Goal: Information Seeking & Learning: Learn about a topic

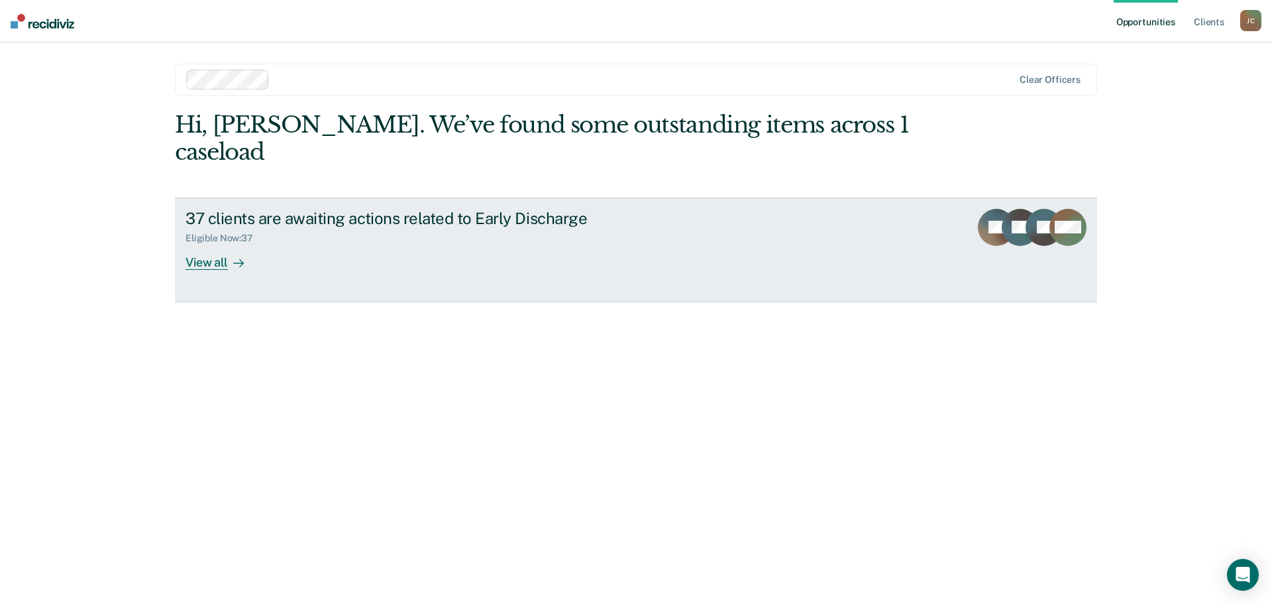
click at [211, 244] on div "View all" at bounding box center [223, 257] width 74 height 26
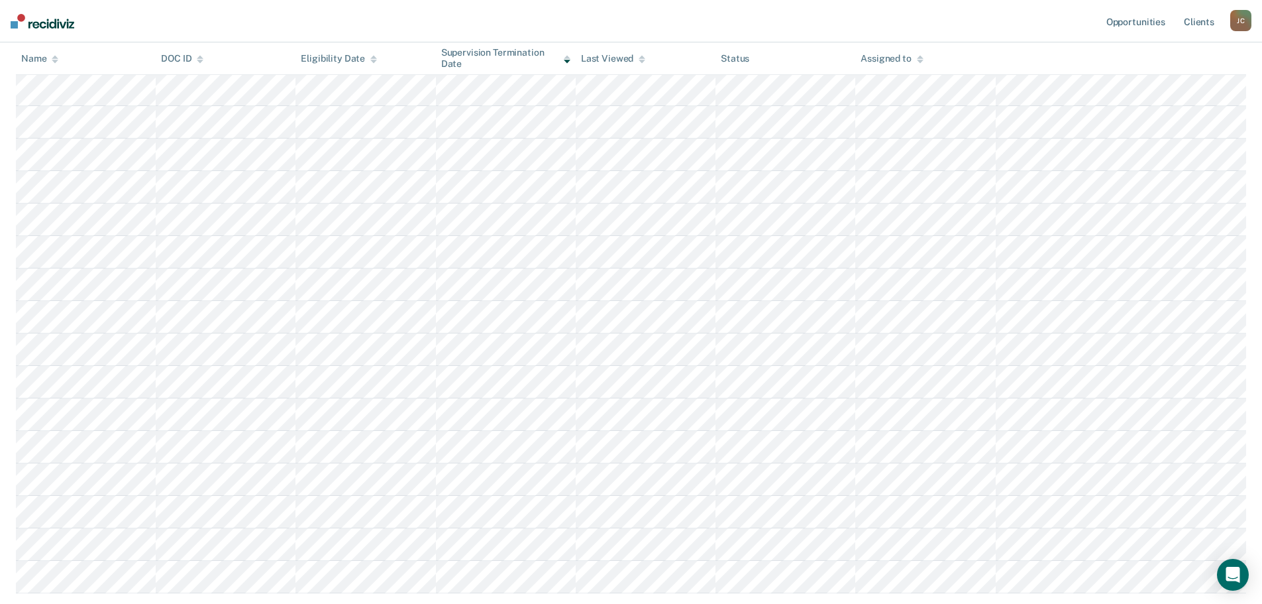
scroll to position [663, 0]
